Goal: Task Accomplishment & Management: Manage account settings

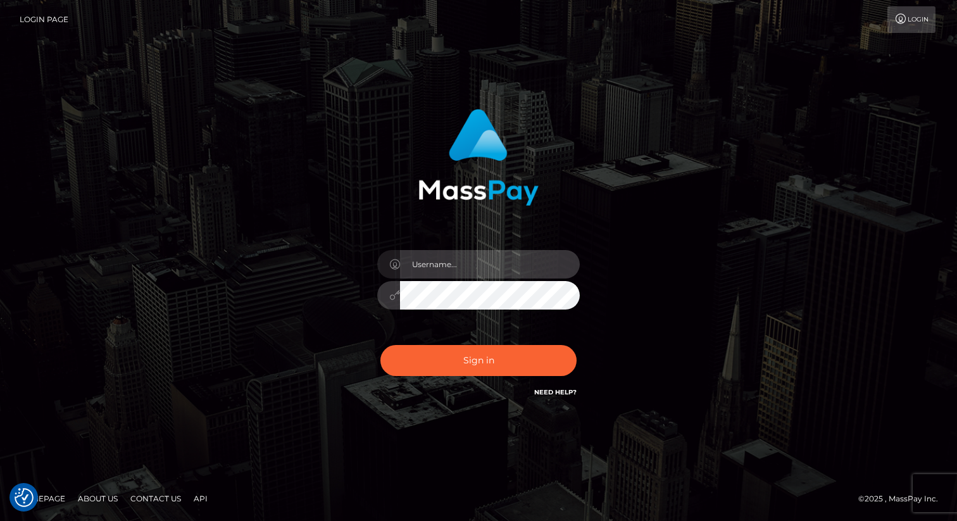
click at [451, 277] on input "text" at bounding box center [490, 264] width 180 height 28
type input "[PERSON_NAME].nofans"
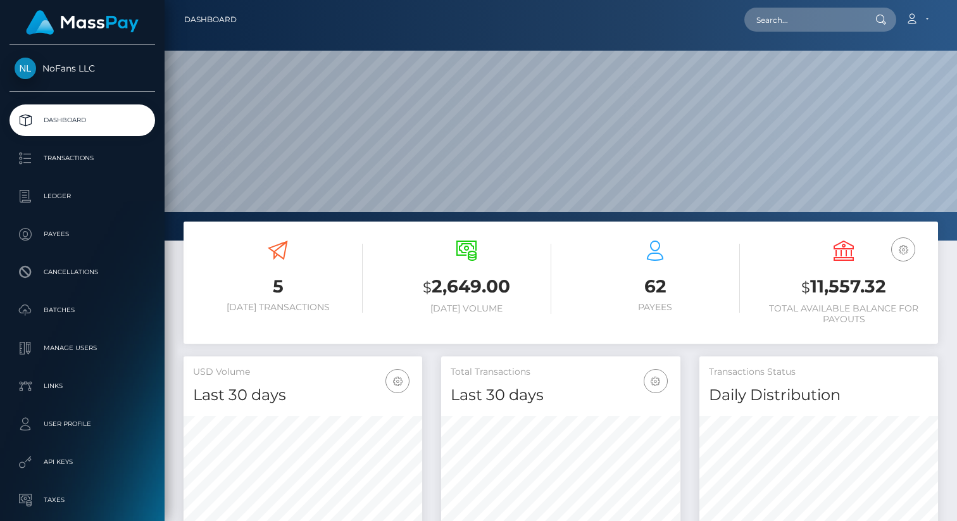
scroll to position [224, 239]
click at [51, 238] on p "Payees" at bounding box center [82, 234] width 135 height 19
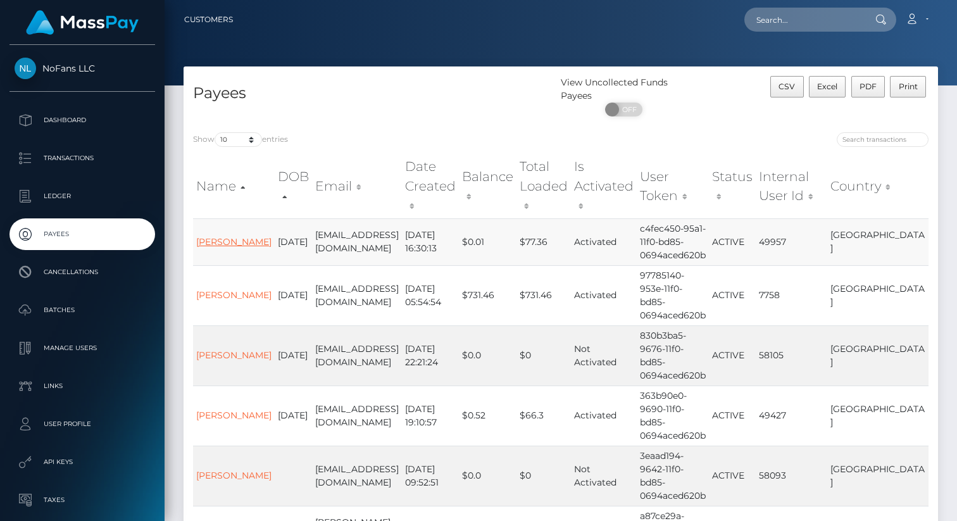
click at [234, 246] on link "HANK MEYER WEINGAERTNER" at bounding box center [233, 241] width 75 height 11
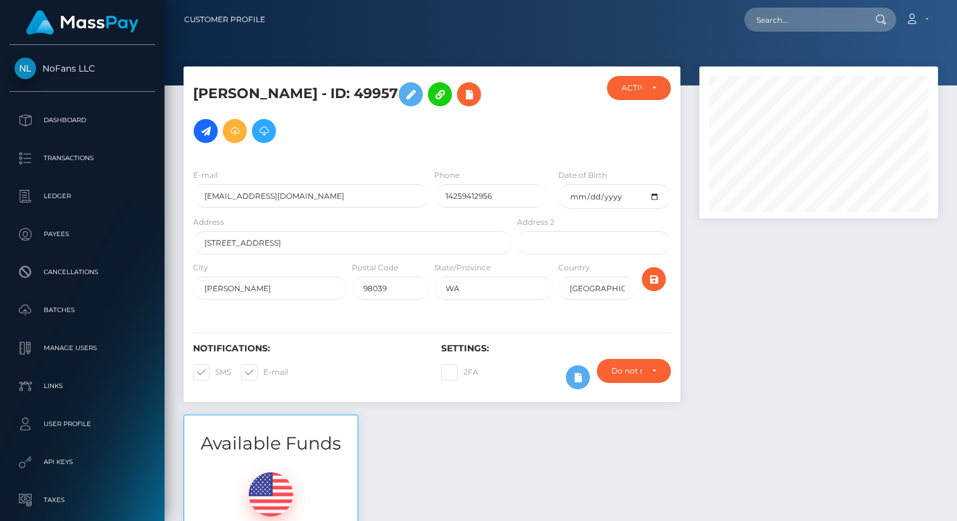
scroll to position [152, 239]
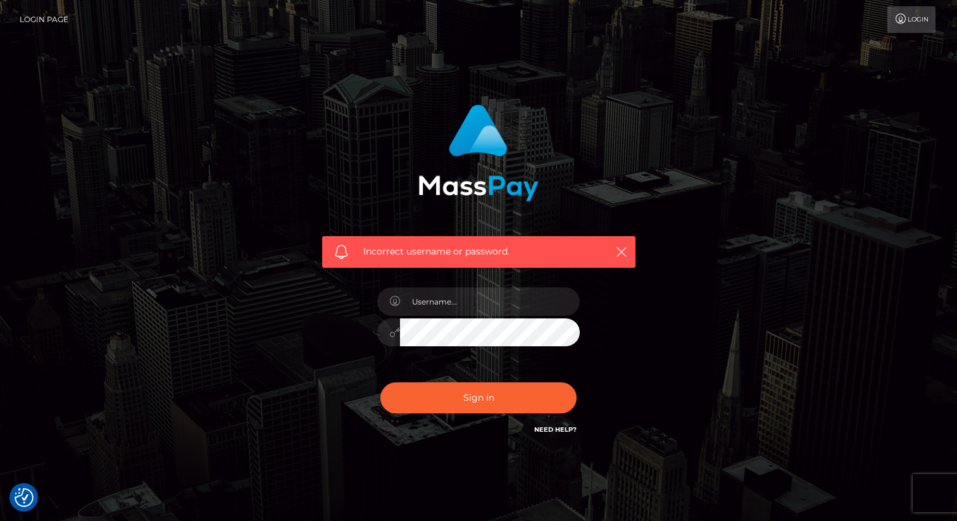
click at [145, 174] on div "Incorrect username or password." at bounding box center [479, 277] width 722 height 364
click at [369, 172] on div "Incorrect username or password." at bounding box center [479, 181] width 332 height 173
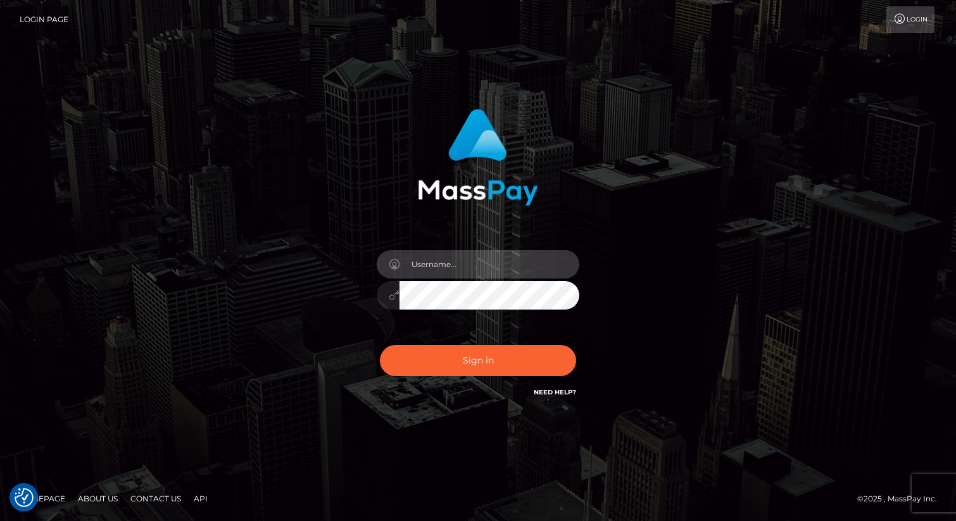
click at [429, 260] on input "text" at bounding box center [489, 264] width 180 height 28
click at [556, 258] on input "text" at bounding box center [489, 264] width 180 height 28
click at [0, 520] on com-1password-button at bounding box center [0, 521] width 0 height 0
click at [447, 263] on input "text" at bounding box center [489, 264] width 180 height 28
type input "eric.nofans"
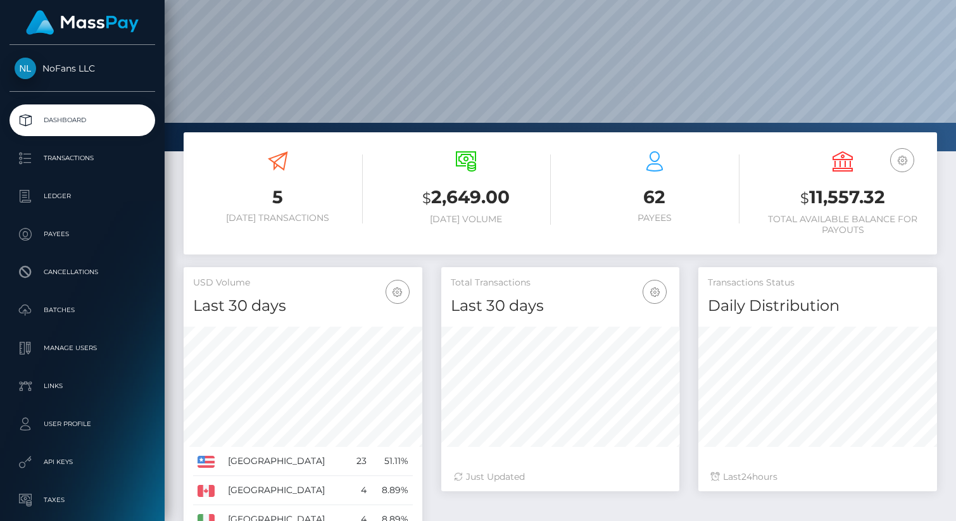
scroll to position [90, 0]
click at [55, 234] on p "Payees" at bounding box center [82, 234] width 135 height 19
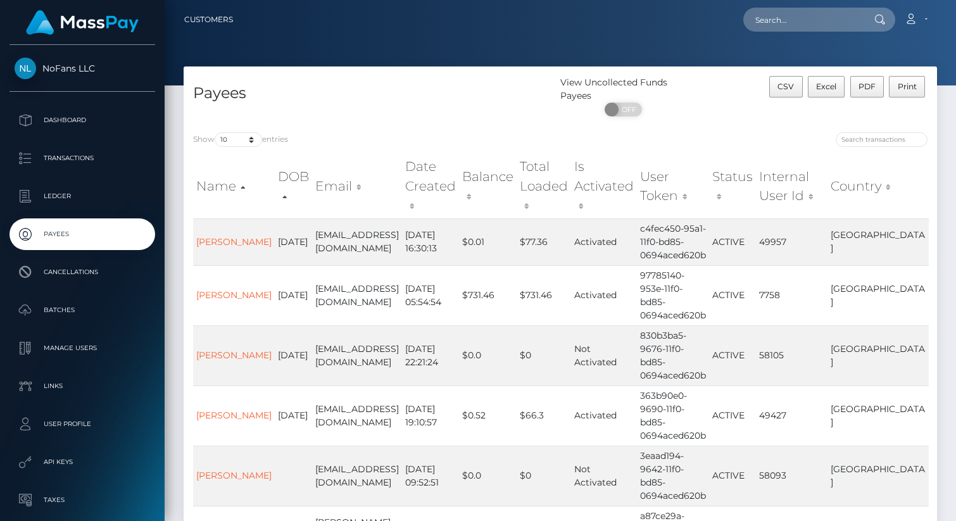
click at [783, 4] on nav "Customers Loading... Loading... Account Edit Profile" at bounding box center [560, 19] width 791 height 39
click at [793, 23] on input "text" at bounding box center [802, 20] width 119 height 24
paste input "usr_81564547-984b-11f0-bd85-0694aced620b"
type input "usr_81564547-984b-11f0-bd85-0694aced620b"
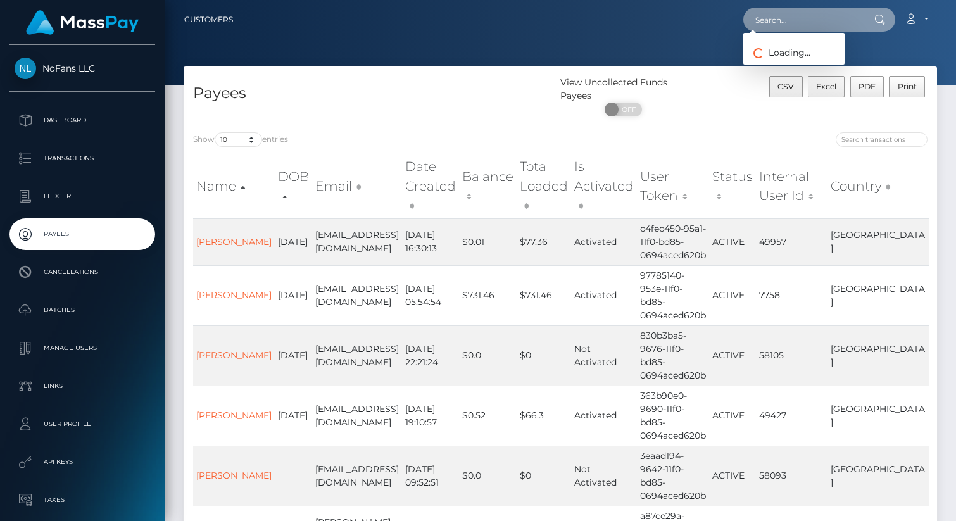
paste input "usr_81564547-984b-11f0-bd85-0694aced620b"
type input "usr_81564547-984b-11f0-bd85-0694aced620b"
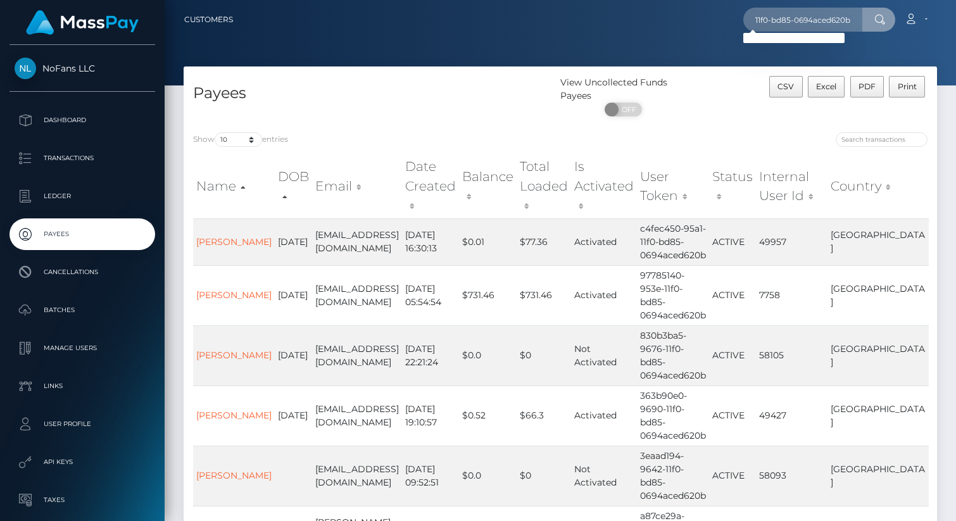
scroll to position [0, 0]
click at [783, 20] on input "usr_81564547-984b-11f0-bd85-0694aced620b" at bounding box center [802, 20] width 119 height 24
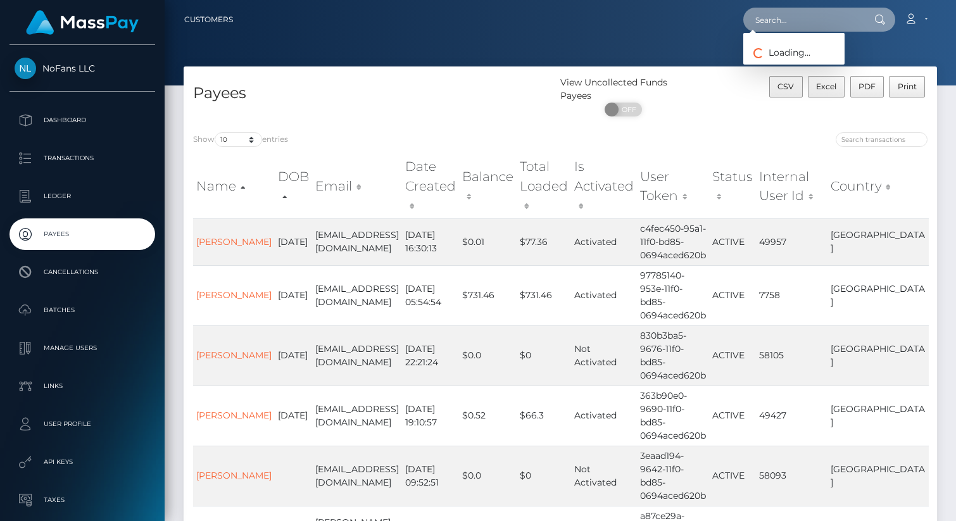
paste input "usr_81564547-984b-11f0-bd85-0694aced620b"
type input "usr_81564547-984b-11f0-bd85-0694aced620b"
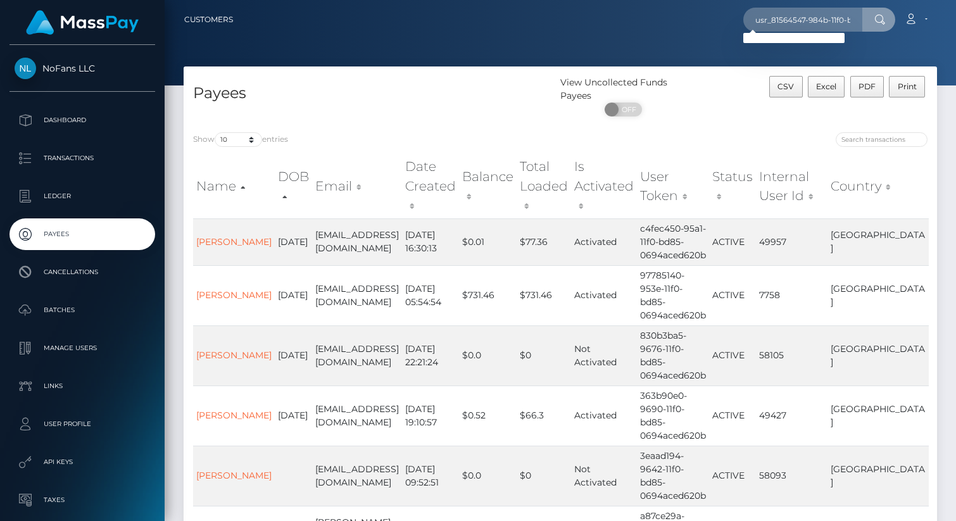
click at [876, 20] on icon at bounding box center [879, 20] width 11 height 10
click at [841, 20] on input "usr_81564547-984b-11f0-bd85-0694aced620b" at bounding box center [802, 20] width 119 height 24
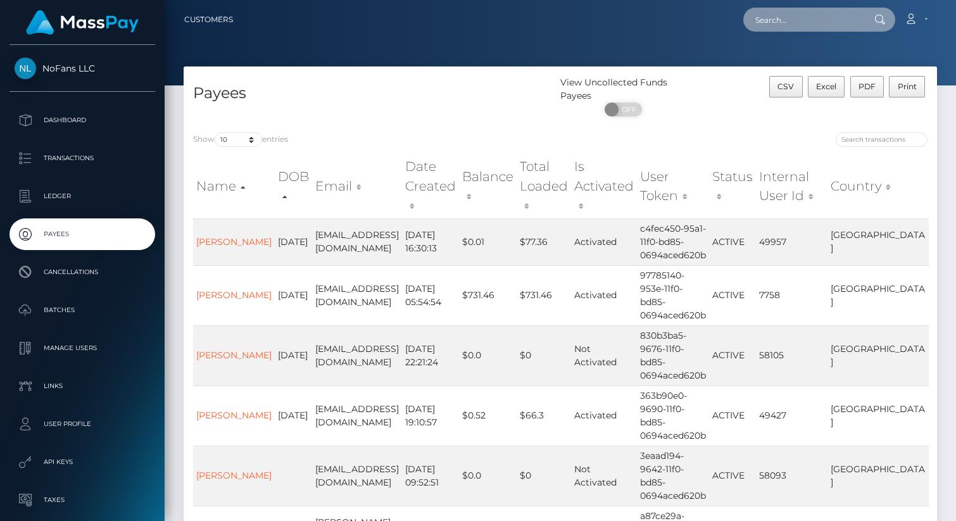
paste input "usr_81564547-984b-11f0-bd85-0694aced620b"
type input "usr_81564547-984b-11f0-bd85-0694aced620b"
click at [793, 15] on input "text" at bounding box center [802, 20] width 119 height 24
paste input "usr_81564547-984b-11f0-bd85-0694aced620b"
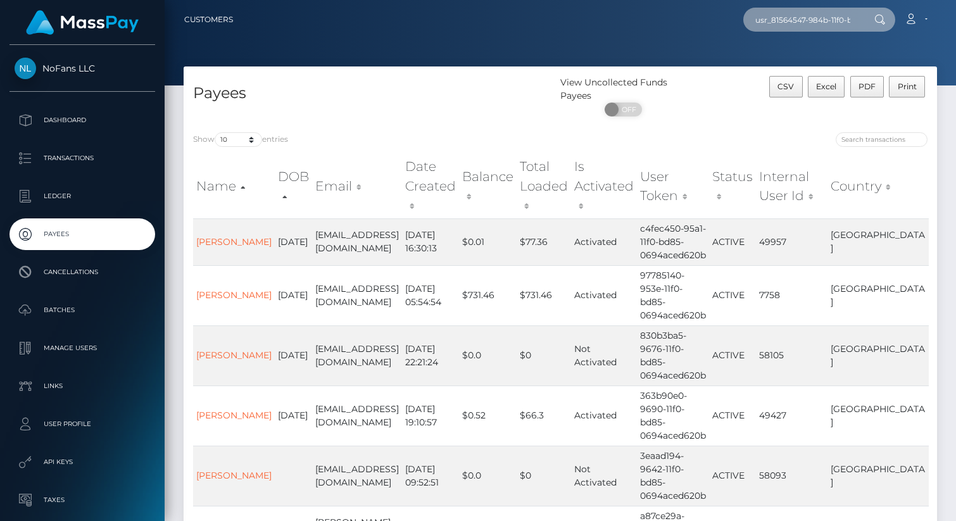
scroll to position [0, 84]
type input "usr_81564547-984b-11f0-bd85-0694aced620b"
click at [603, 46] on div at bounding box center [560, 42] width 791 height 85
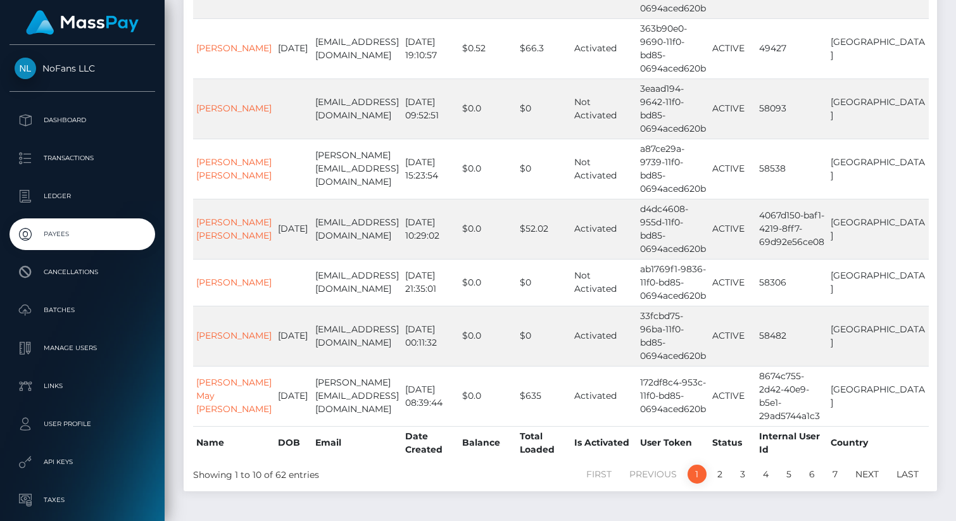
scroll to position [372, 0]
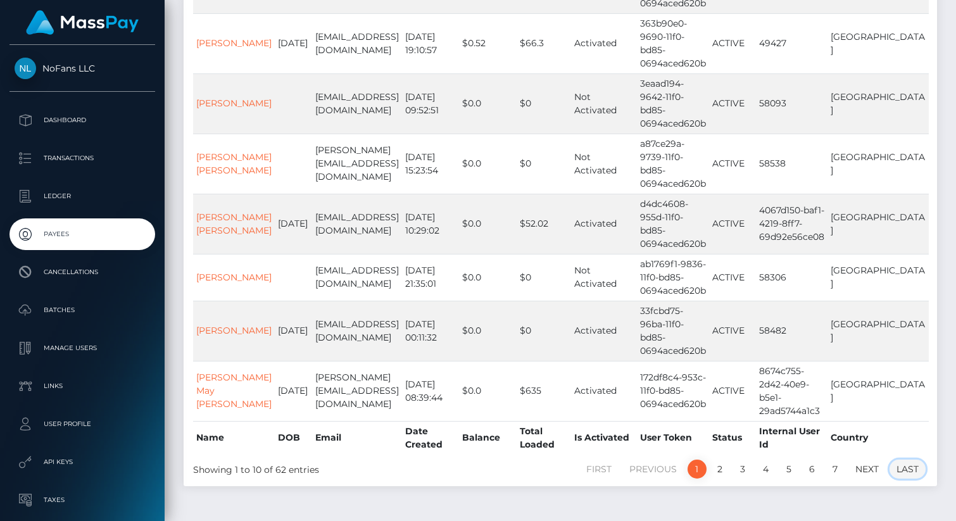
click at [914, 460] on link "Last" at bounding box center [907, 469] width 36 height 19
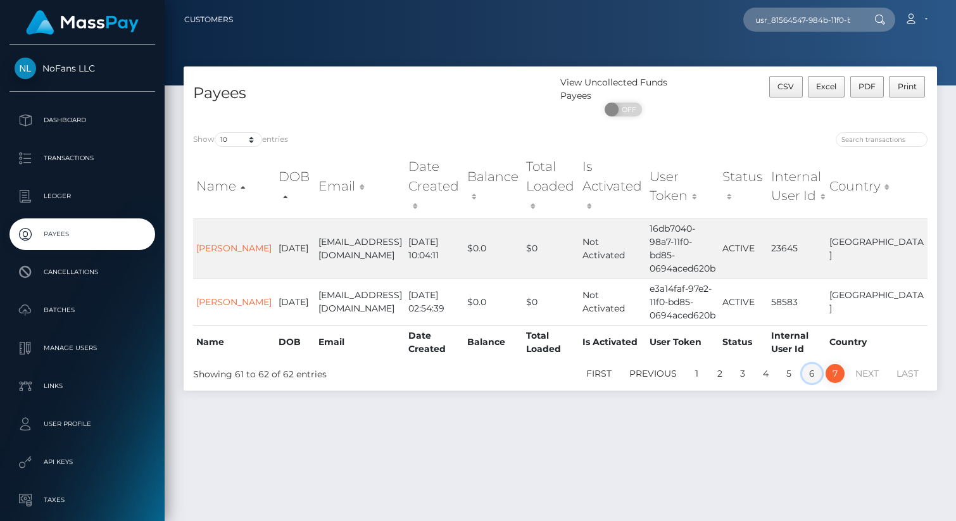
click at [819, 364] on link "6" at bounding box center [812, 373] width 20 height 19
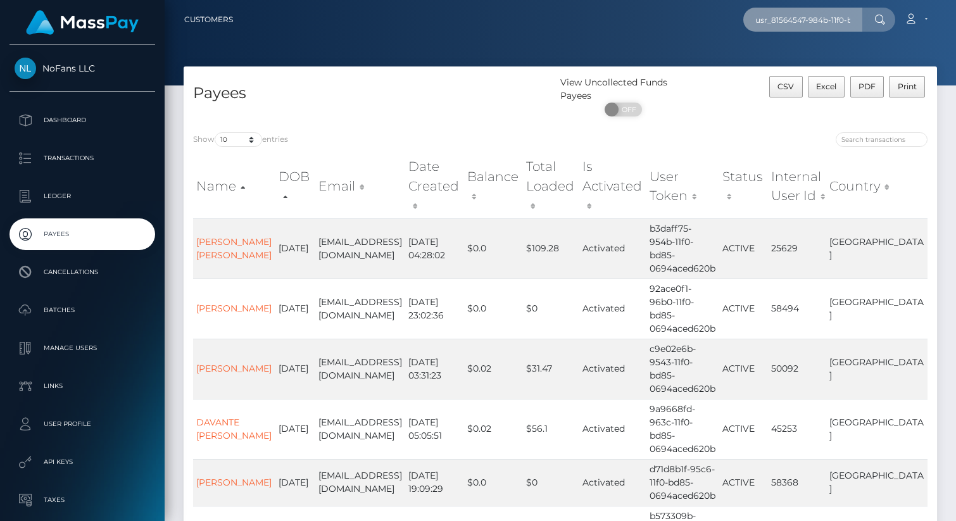
click at [812, 12] on input "usr_81564547-984b-11f0-bd85-0694aced620b" at bounding box center [802, 20] width 119 height 24
click at [812, 13] on input "usr_81564547-984b-11f0-bd85-0694aced620b" at bounding box center [802, 20] width 119 height 24
paste input "usr_81564547-984b-11f0-bd85-0694aced620b"
type input "usr_81564547-984b-11f0-bd85-0694aced620b"
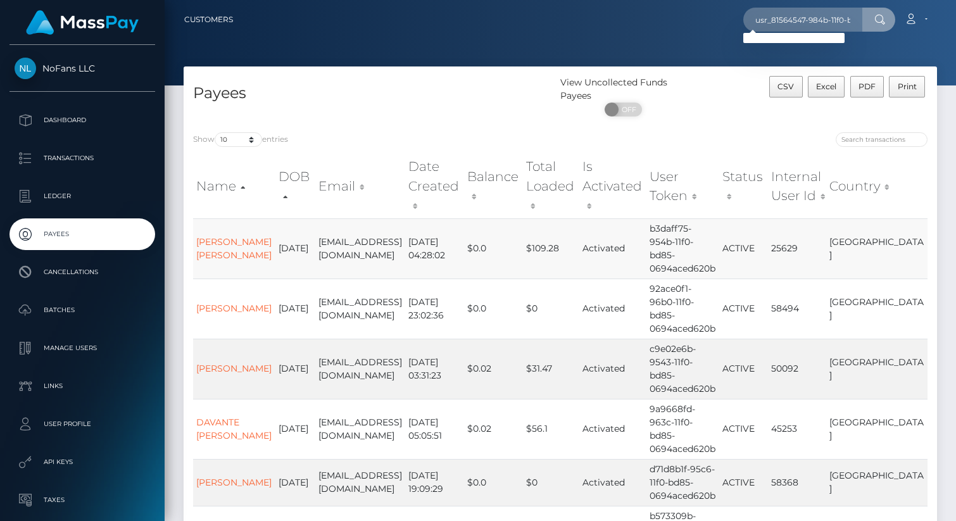
click at [204, 218] on td "MR ALEXANDER MARK LEE" at bounding box center [234, 248] width 82 height 60
click at [205, 236] on link "MR ALEXANDER MARK LEE" at bounding box center [233, 248] width 75 height 25
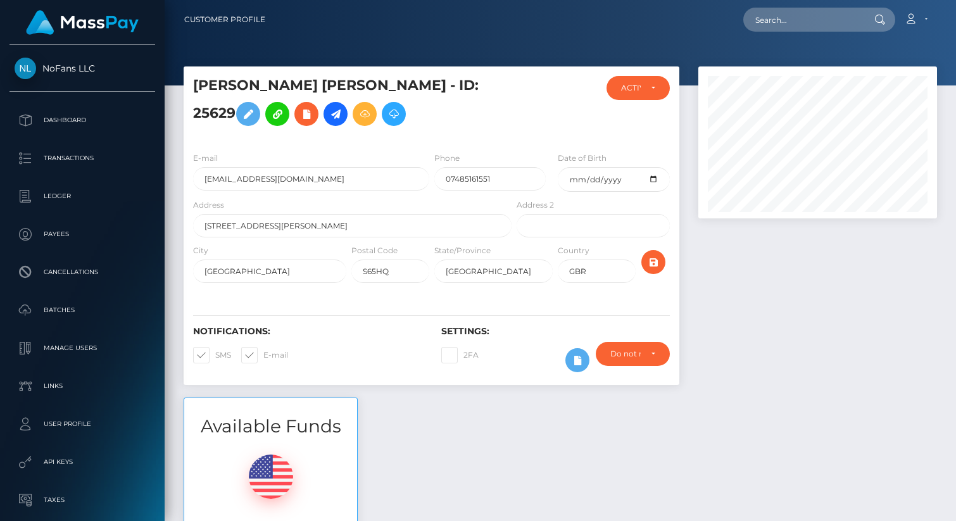
scroll to position [152, 239]
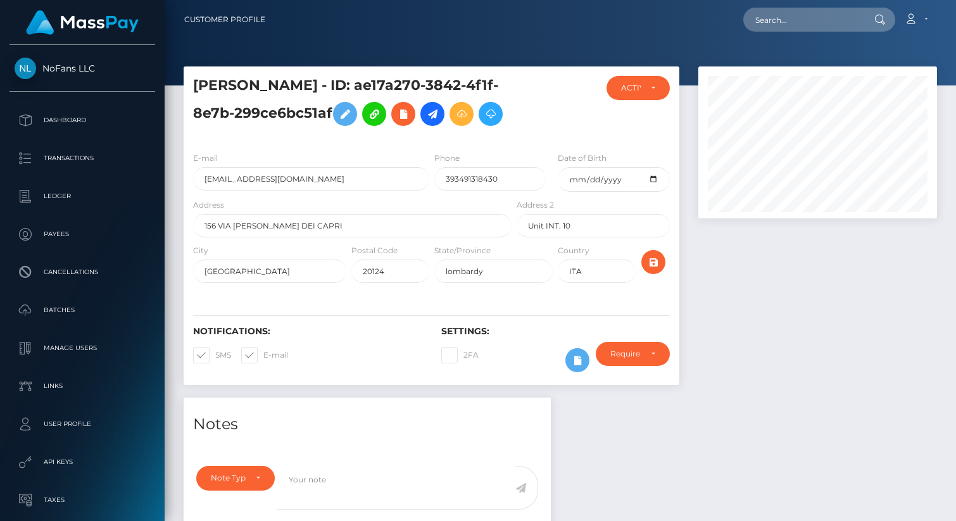
scroll to position [152, 239]
click at [512, 142] on div "[PERSON_NAME] - ID: ae17a270-3842-4f1f-8e7b-299ce6bc51af" at bounding box center [349, 109] width 330 height 66
click at [539, 142] on div at bounding box center [555, 109] width 83 height 66
click at [654, 85] on div "ACTIVE" at bounding box center [638, 88] width 35 height 10
click at [627, 168] on link "CLOSED" at bounding box center [642, 175] width 70 height 23
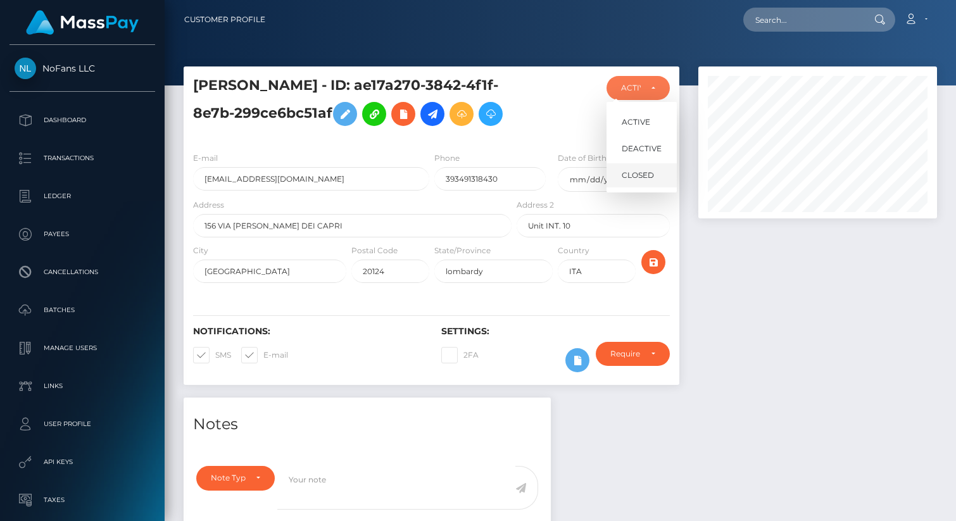
select select "CLOSED"
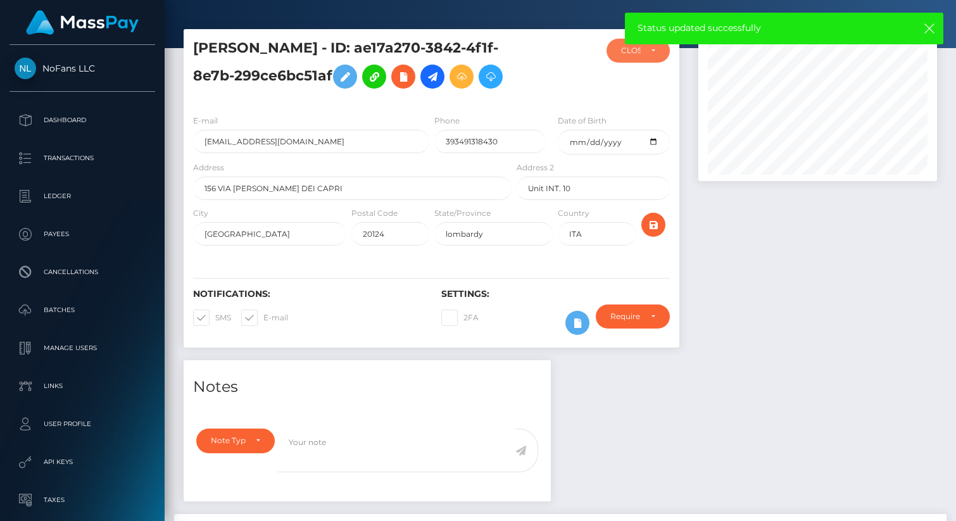
scroll to position [0, 0]
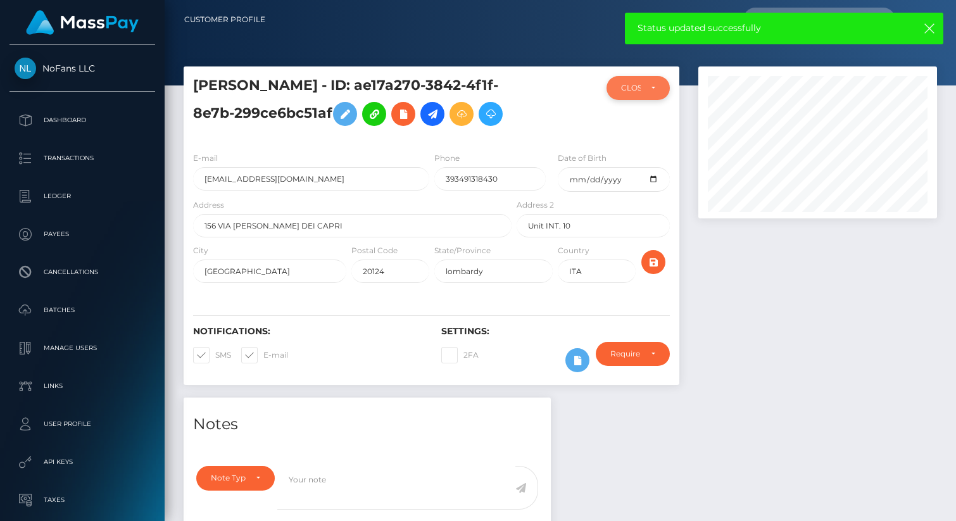
click at [611, 85] on div "CLOSED" at bounding box center [639, 88] width 64 height 24
click at [593, 129] on div at bounding box center [555, 109] width 83 height 66
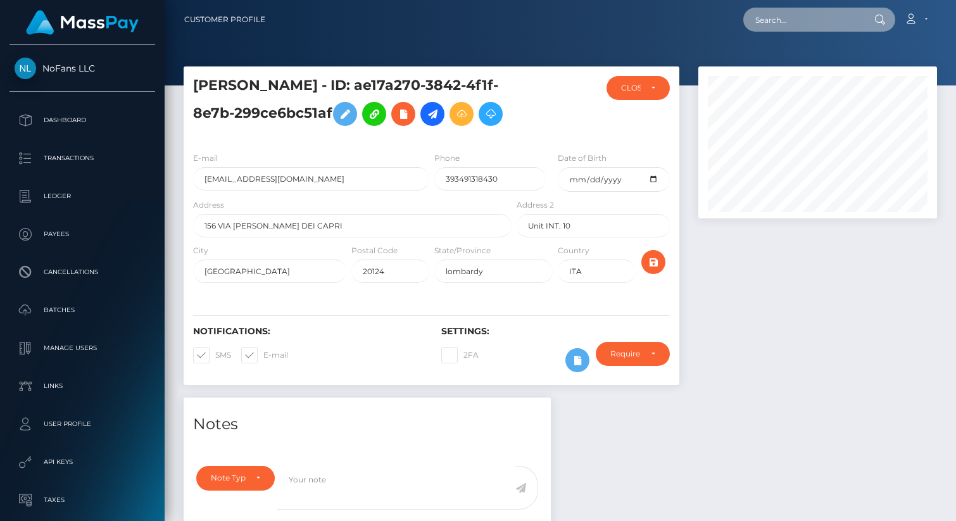
click at [770, 24] on input "text" at bounding box center [802, 20] width 119 height 24
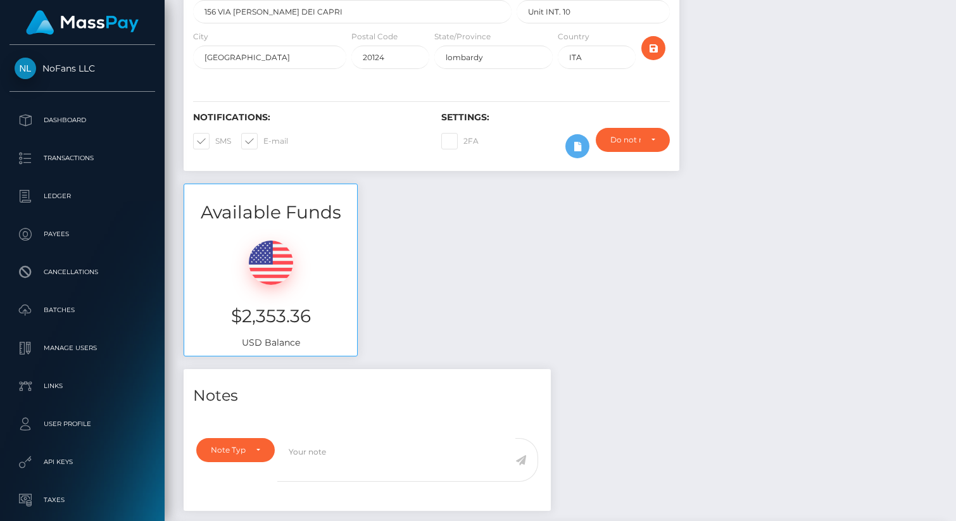
scroll to position [279, 0]
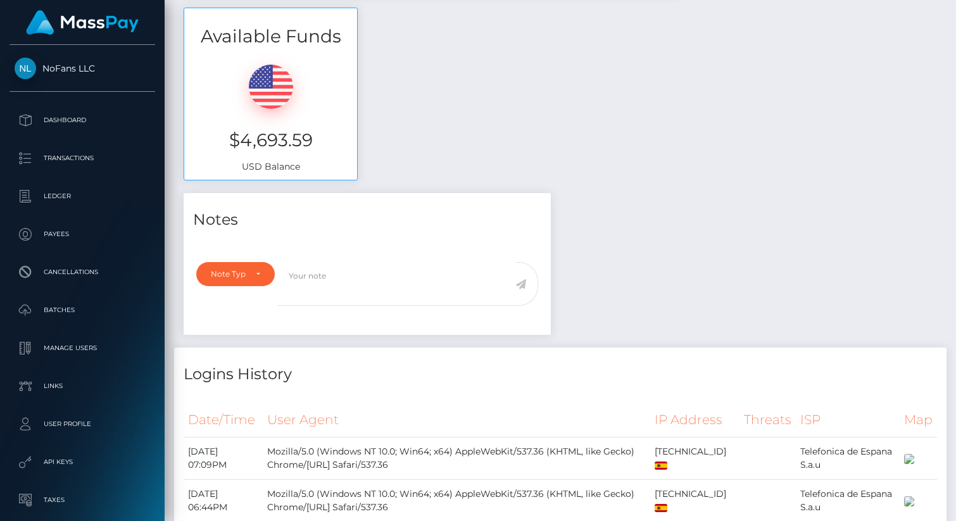
scroll to position [425, 0]
click at [355, 282] on textarea at bounding box center [396, 285] width 239 height 44
paste textarea "[EMAIL_ADDRESS][DOMAIN_NAME]"
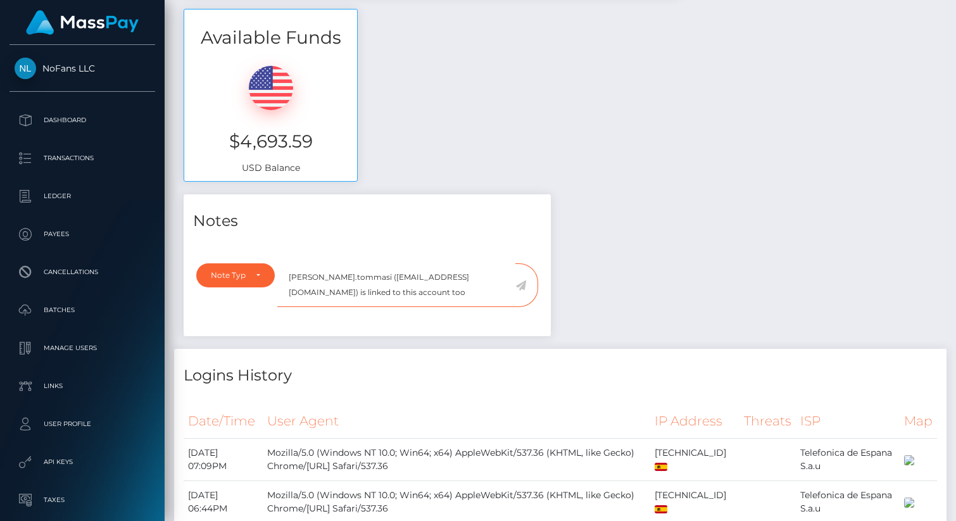
type textarea "[PERSON_NAME].tommasi ([EMAIL_ADDRESS][DOMAIN_NAME]) is linked to this account …"
click at [524, 282] on icon at bounding box center [520, 285] width 11 height 10
click at [336, 289] on textarea "lara.tommasi (lara.tommasi05@gmail.com) is linked to this account too" at bounding box center [396, 285] width 239 height 44
click at [351, 289] on textarea "lara.tommasi (lara.tommasi05@gmail.com) is linked to this account too" at bounding box center [396, 285] width 239 height 44
click at [258, 284] on div "Note Type" at bounding box center [235, 275] width 79 height 24
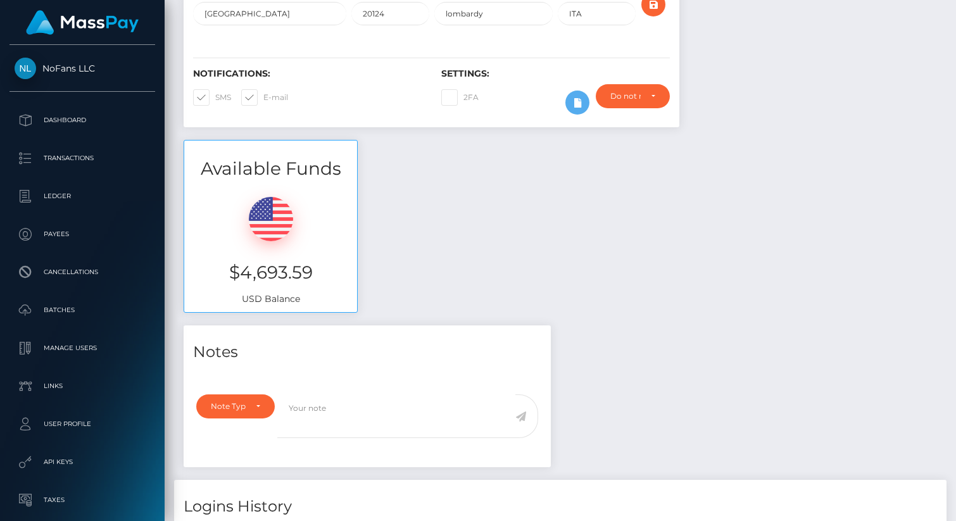
scroll to position [323, 0]
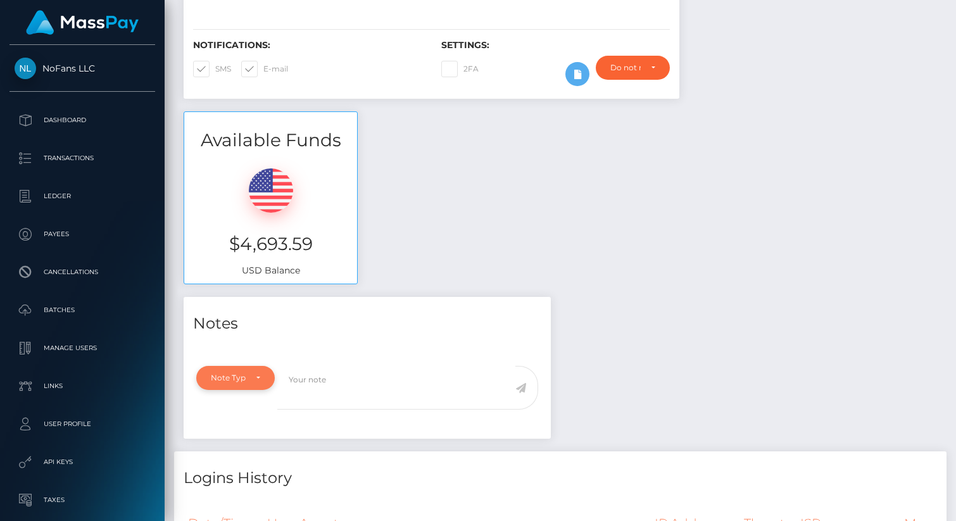
click at [238, 382] on div "Note Type" at bounding box center [228, 378] width 35 height 10
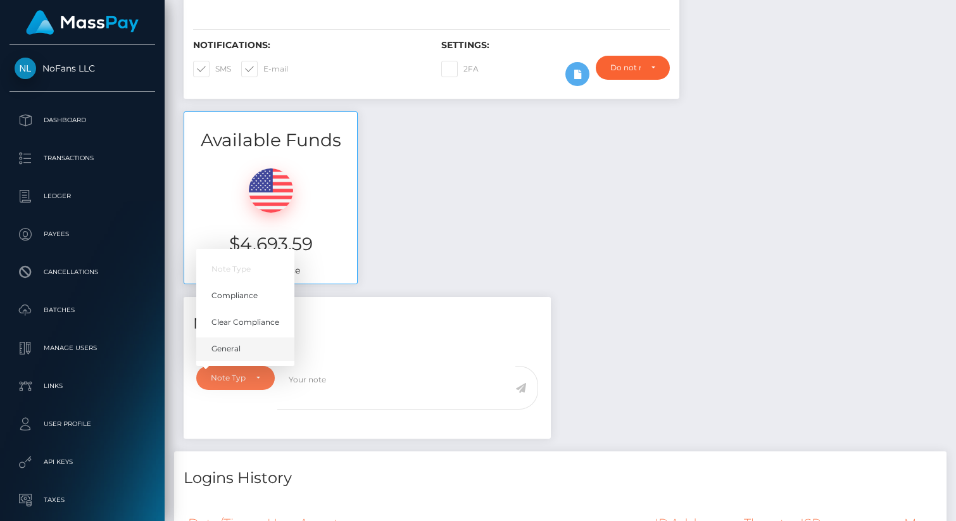
click at [243, 344] on link "General" at bounding box center [245, 348] width 98 height 23
select select "GENERAL"
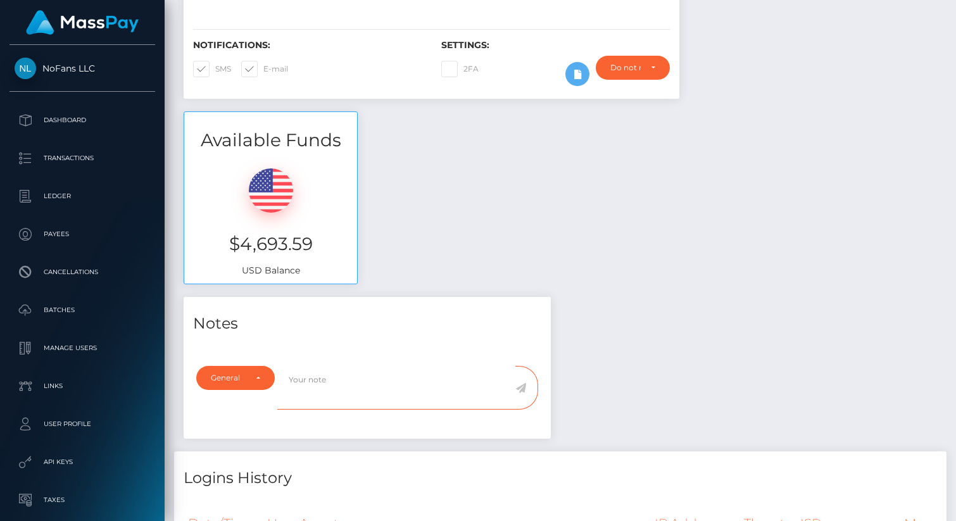
click at [308, 389] on textarea at bounding box center [396, 388] width 239 height 44
paste textarea "05@gmail.com"
click at [449, 372] on textarea "[EMAIL_ADDRESS][DOMAIN_NAME] is also linked to this account," at bounding box center [396, 388] width 239 height 44
type textarea "lara.tommasi05@gmail.com is also linked to this account,"
click at [529, 372] on span at bounding box center [526, 388] width 23 height 44
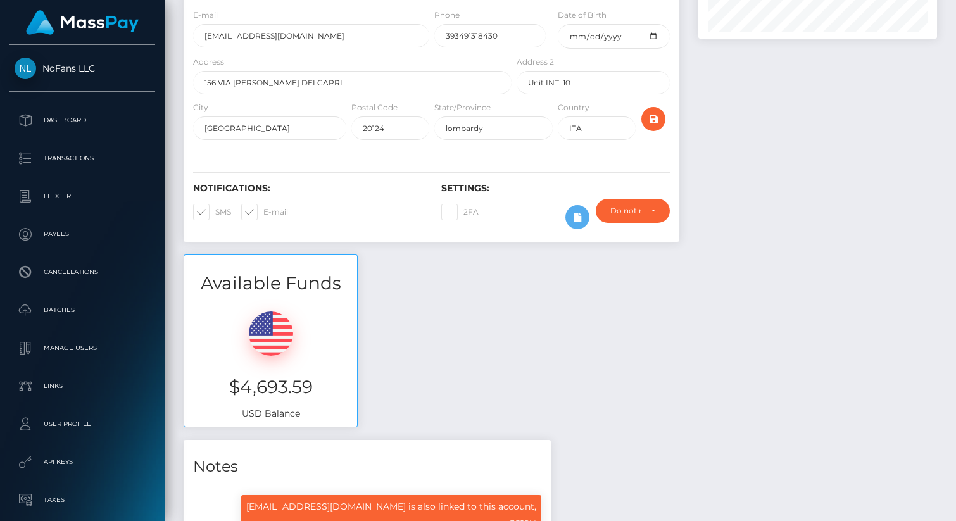
scroll to position [292, 0]
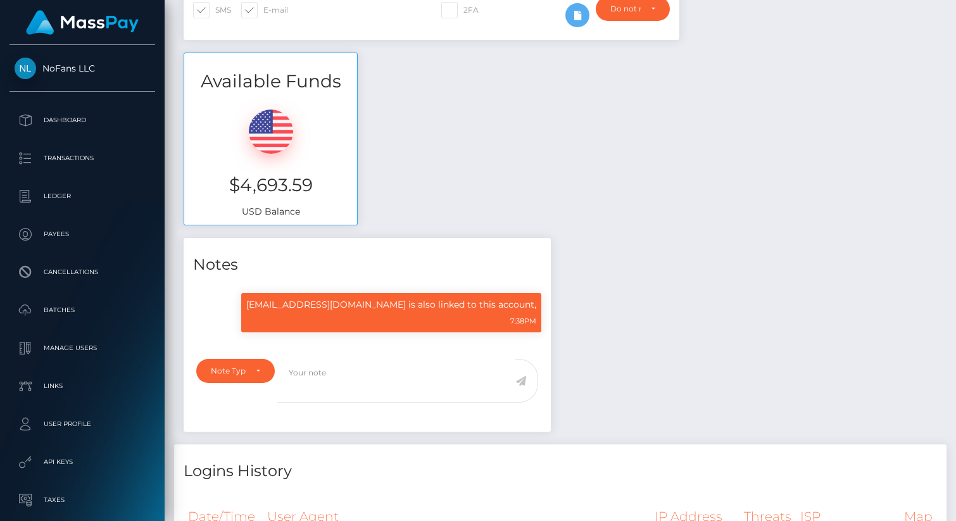
scroll to position [383, 0]
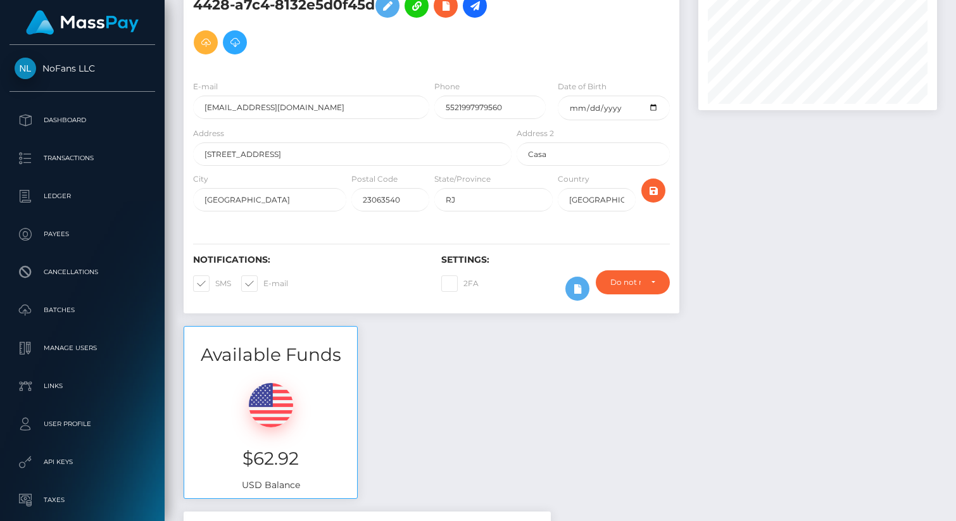
scroll to position [130, 0]
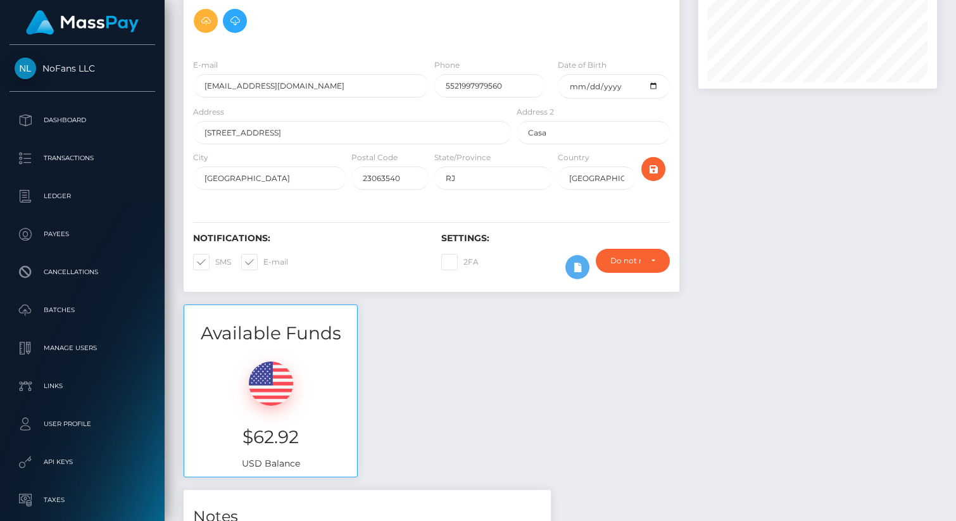
click at [760, 241] on div at bounding box center [818, 121] width 258 height 368
click at [660, 259] on div "Do not require" at bounding box center [633, 261] width 74 height 24
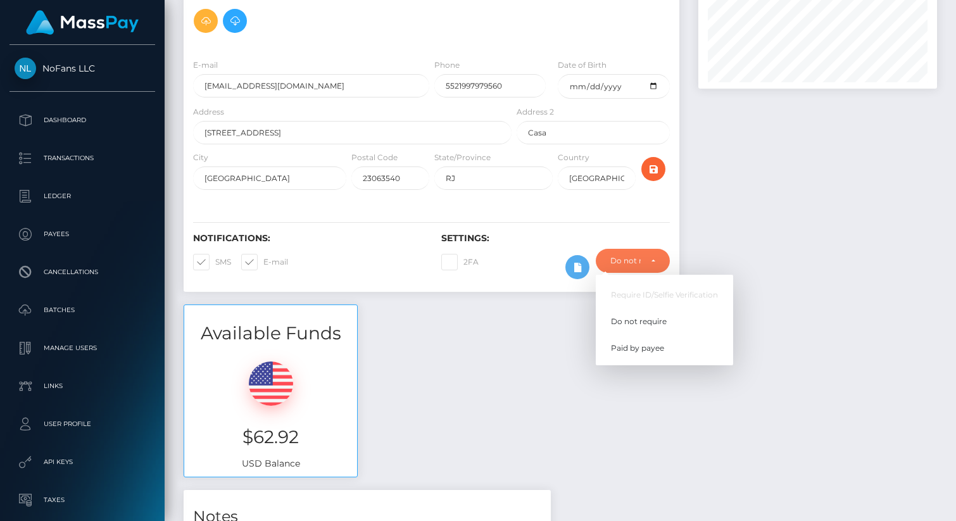
click at [753, 301] on div at bounding box center [818, 121] width 258 height 368
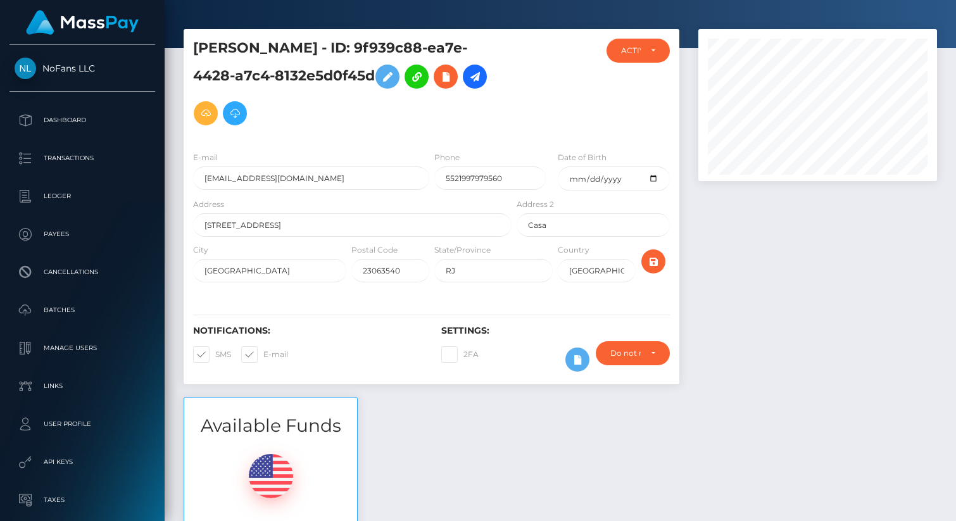
scroll to position [0, 0]
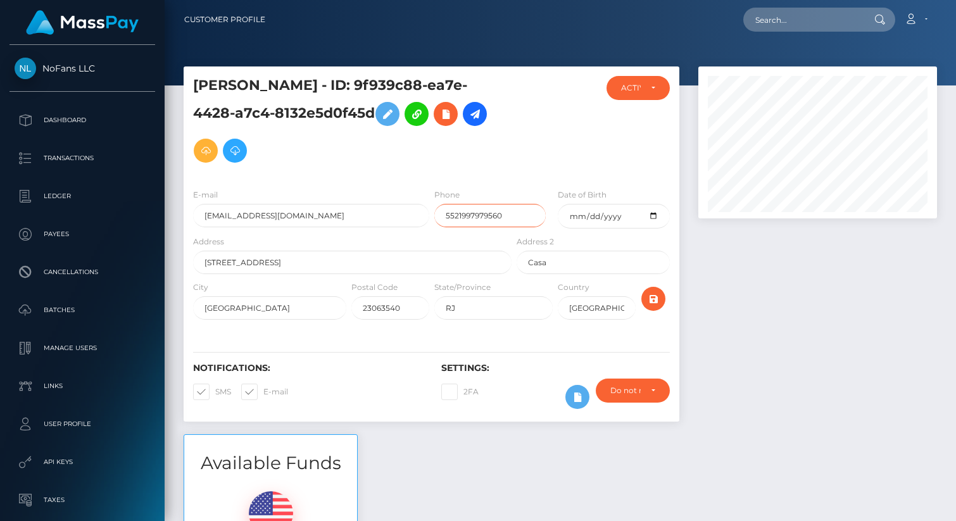
click at [459, 217] on input "5521997979560" at bounding box center [490, 215] width 112 height 23
click at [793, 287] on div at bounding box center [818, 250] width 258 height 368
click at [579, 312] on input "USA" at bounding box center [597, 307] width 78 height 23
click at [732, 296] on div at bounding box center [818, 250] width 258 height 368
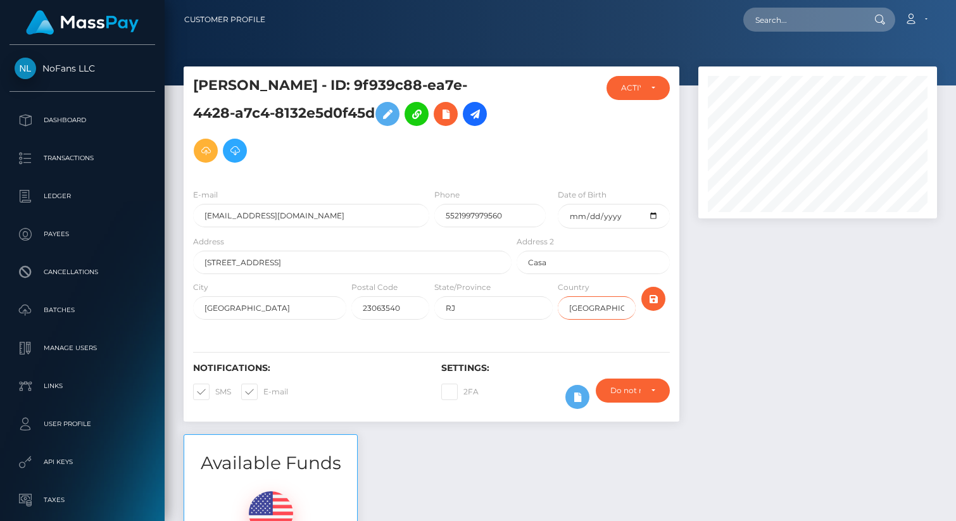
click at [578, 307] on input "USA" at bounding box center [597, 307] width 78 height 23
paste input "BR"
type input "BRA"
click at [727, 307] on div at bounding box center [818, 250] width 258 height 368
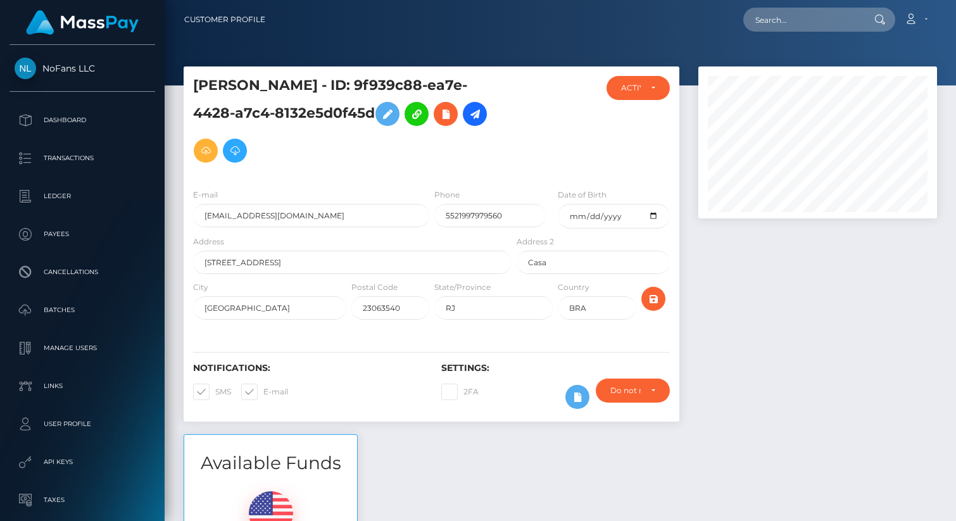
scroll to position [152, 239]
click at [688, 353] on div "LUZIA AZEVEDO - ID: 9f939c88-ea7e-4428-a7c4-8132e5d0f45d CLOSED ACTIVE RJ" at bounding box center [431, 250] width 515 height 368
click at [774, 333] on div at bounding box center [818, 250] width 258 height 368
click at [748, 306] on div at bounding box center [818, 250] width 258 height 368
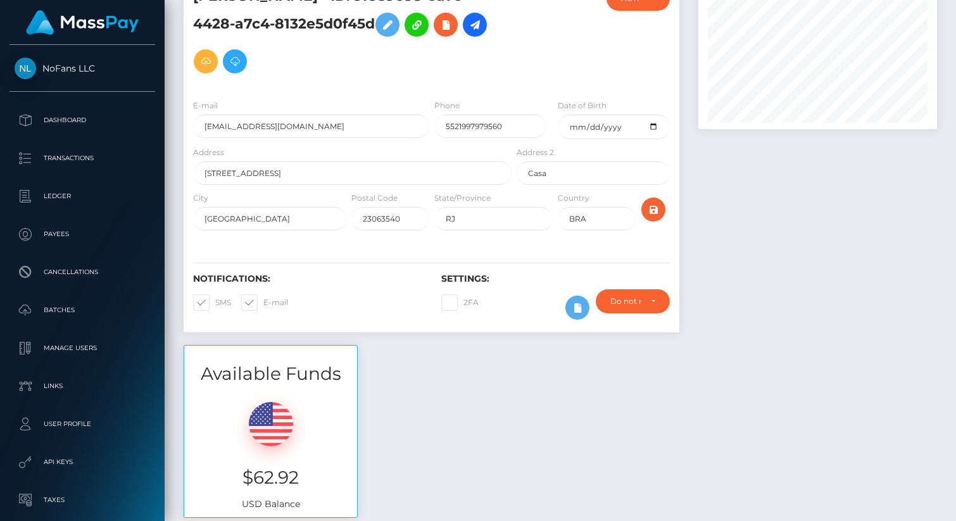
scroll to position [91, 0]
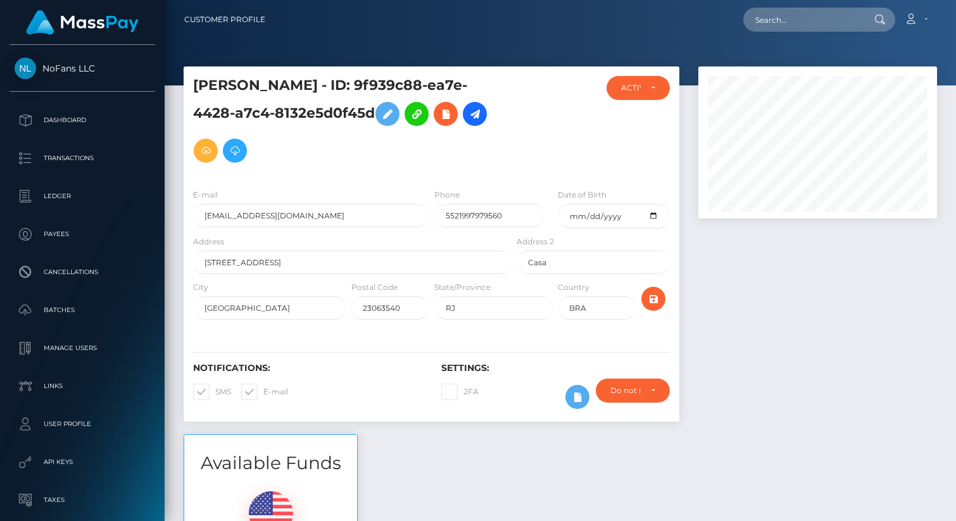
scroll to position [152, 239]
click at [781, 289] on div at bounding box center [818, 250] width 258 height 368
